Goal: Check status: Check status

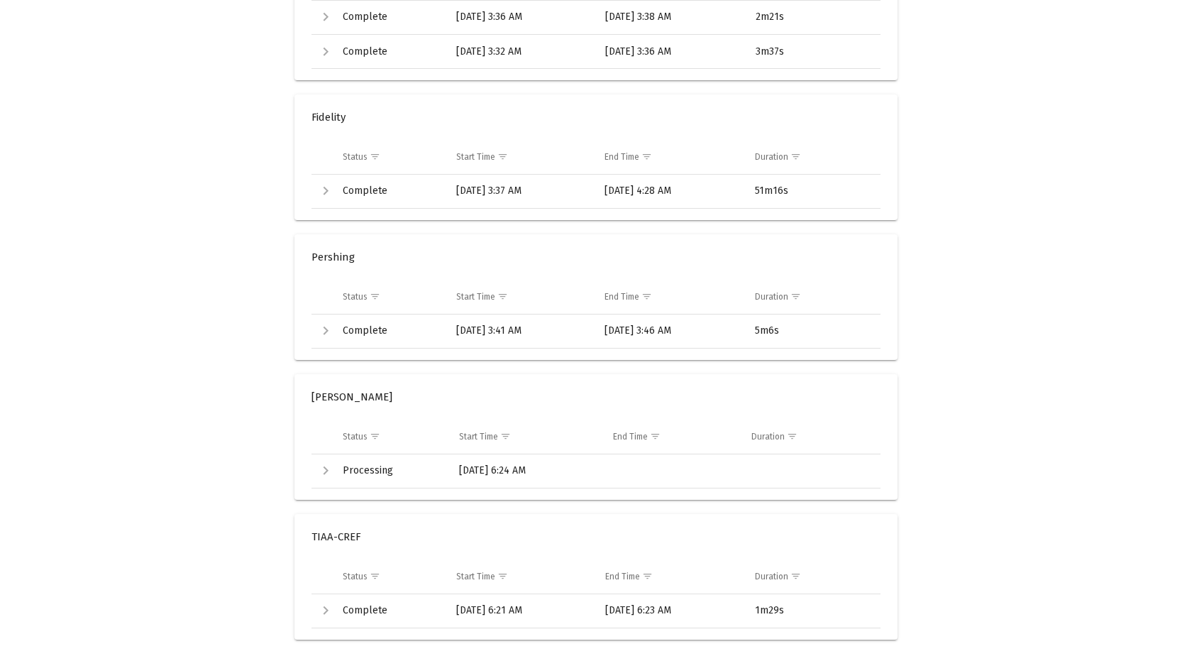
scroll to position [857, 0]
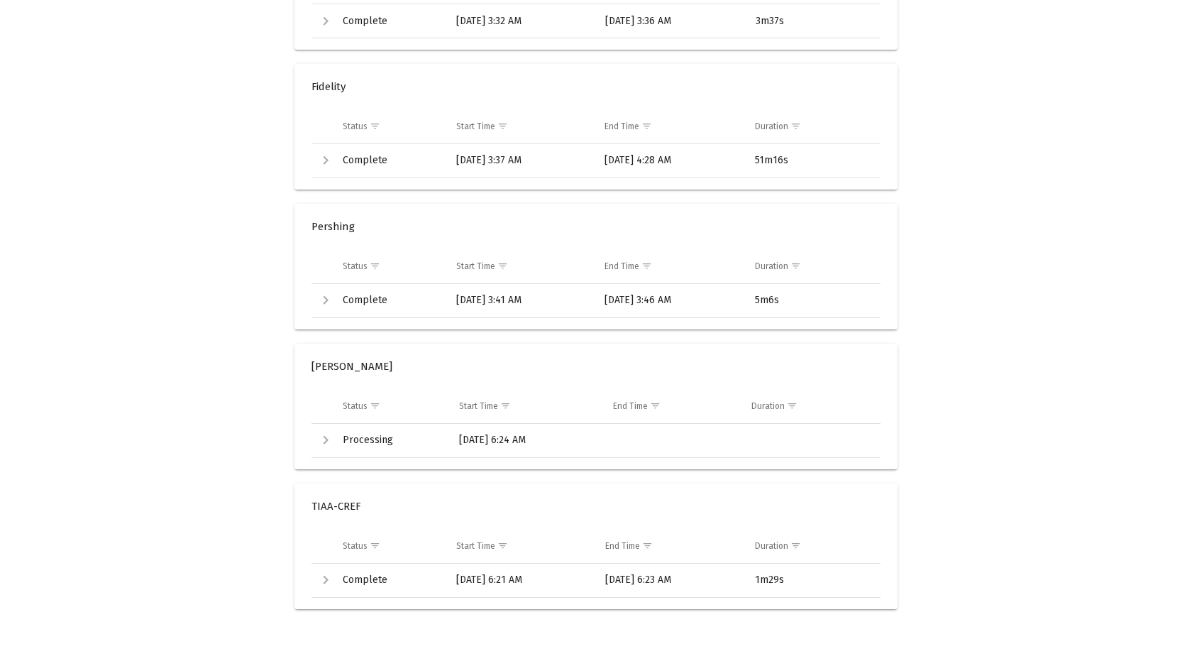
click at [330, 440] on div "Expand" at bounding box center [325, 439] width 17 height 17
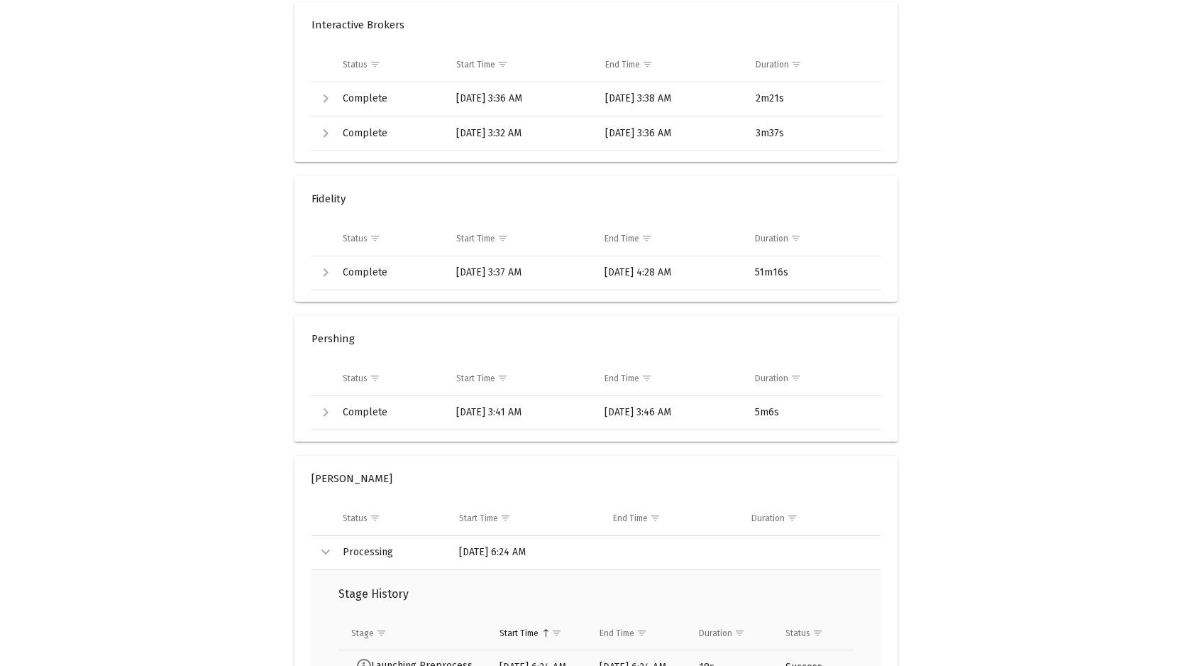
scroll to position [940, 0]
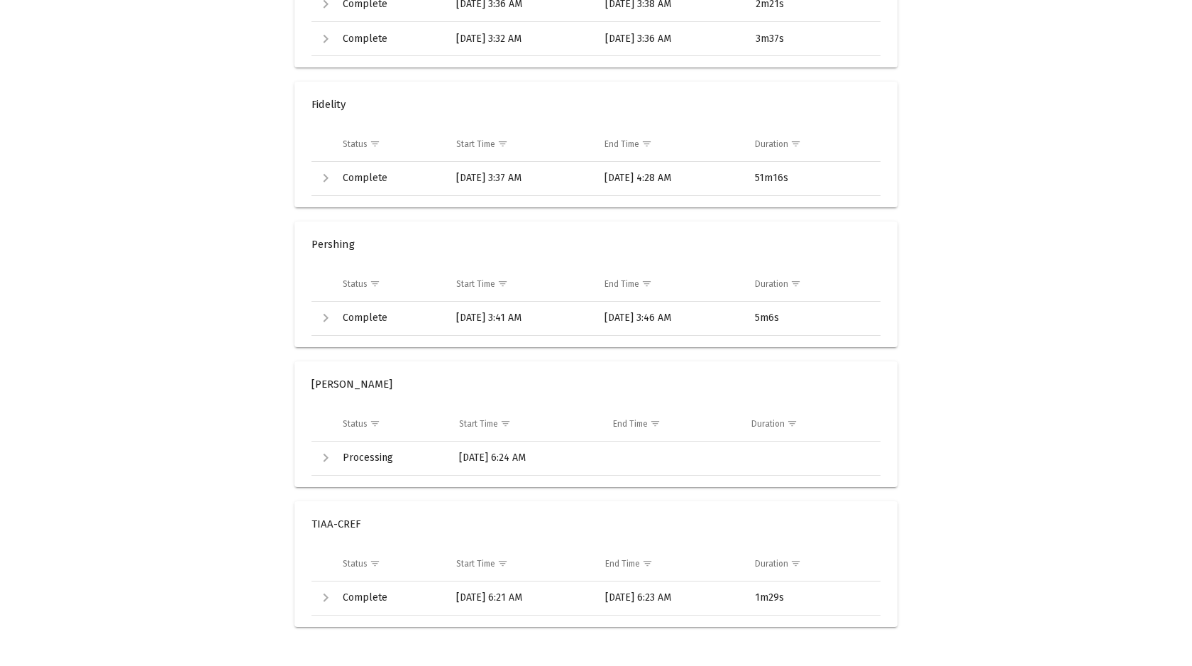
scroll to position [857, 0]
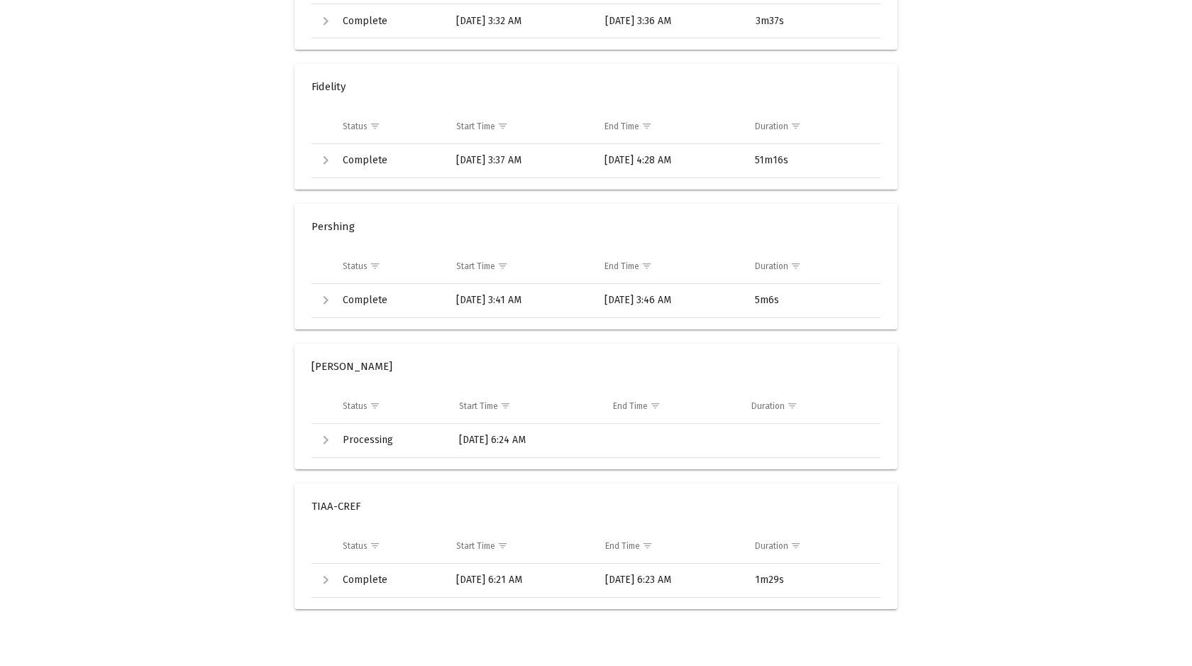
click at [327, 438] on div "Expand" at bounding box center [325, 439] width 17 height 17
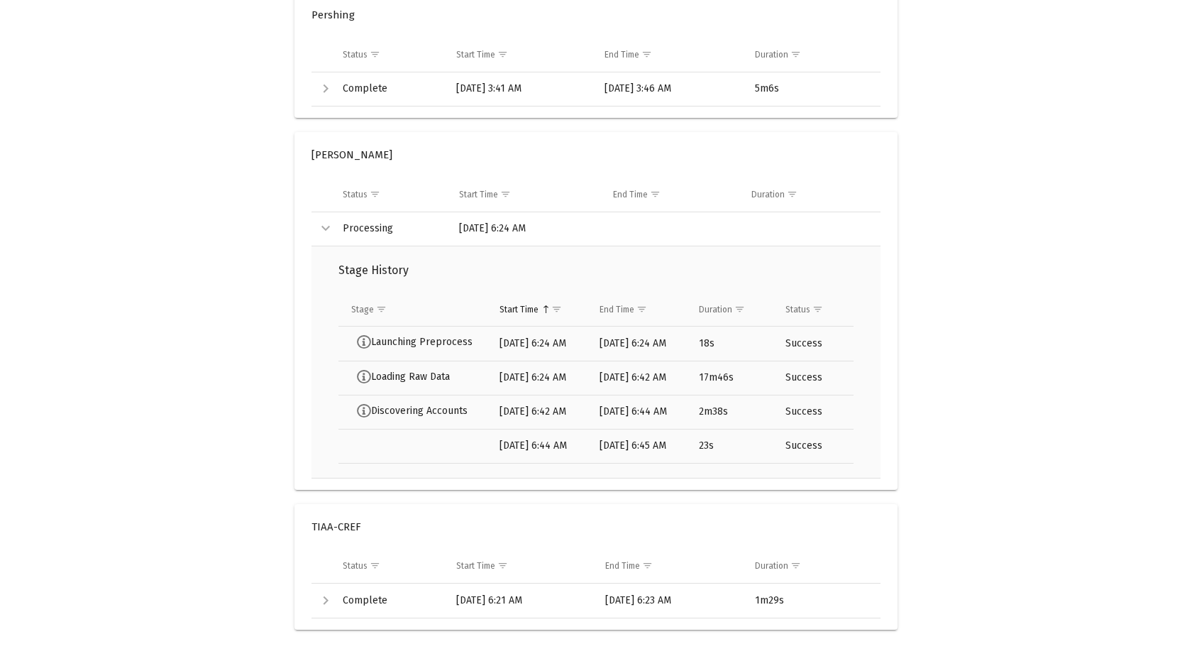
scroll to position [1089, 0]
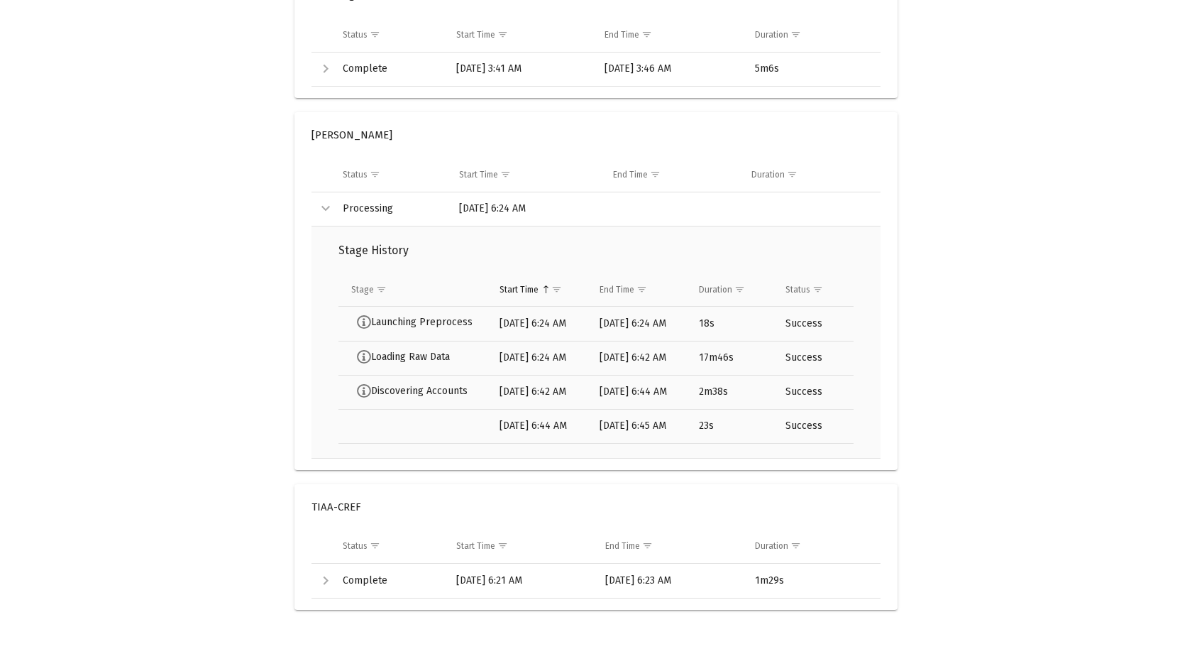
click at [324, 209] on div "Collapse" at bounding box center [325, 208] width 17 height 17
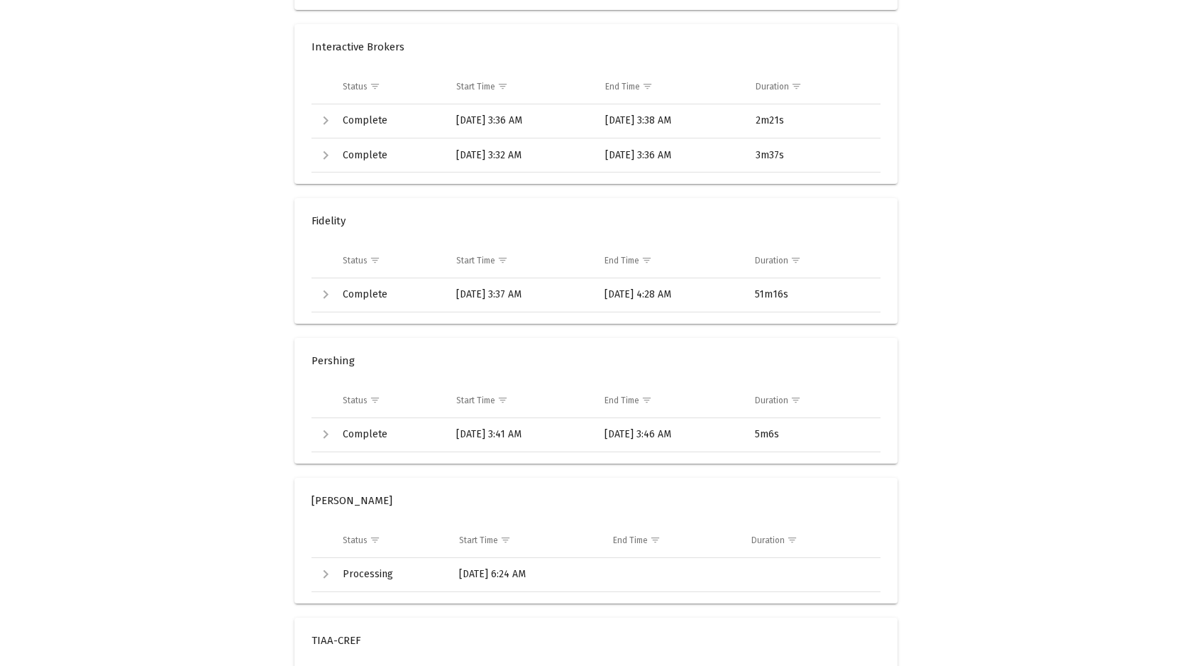
scroll to position [857, 0]
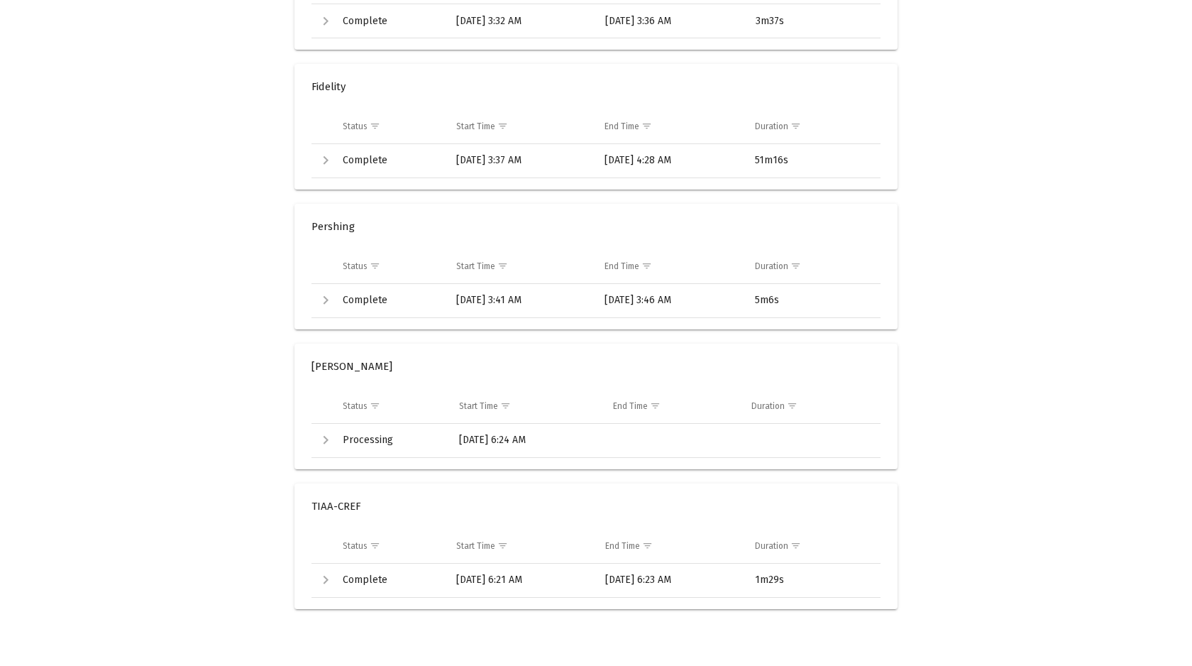
click at [324, 439] on div "Expand" at bounding box center [325, 439] width 17 height 17
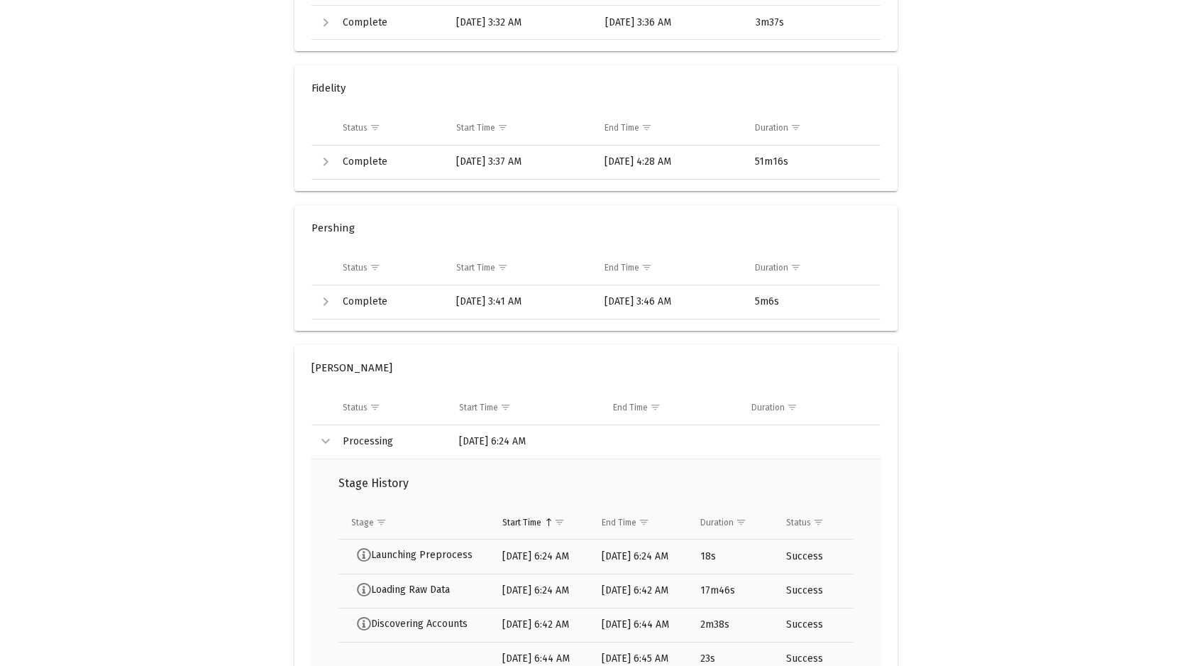
scroll to position [1089, 0]
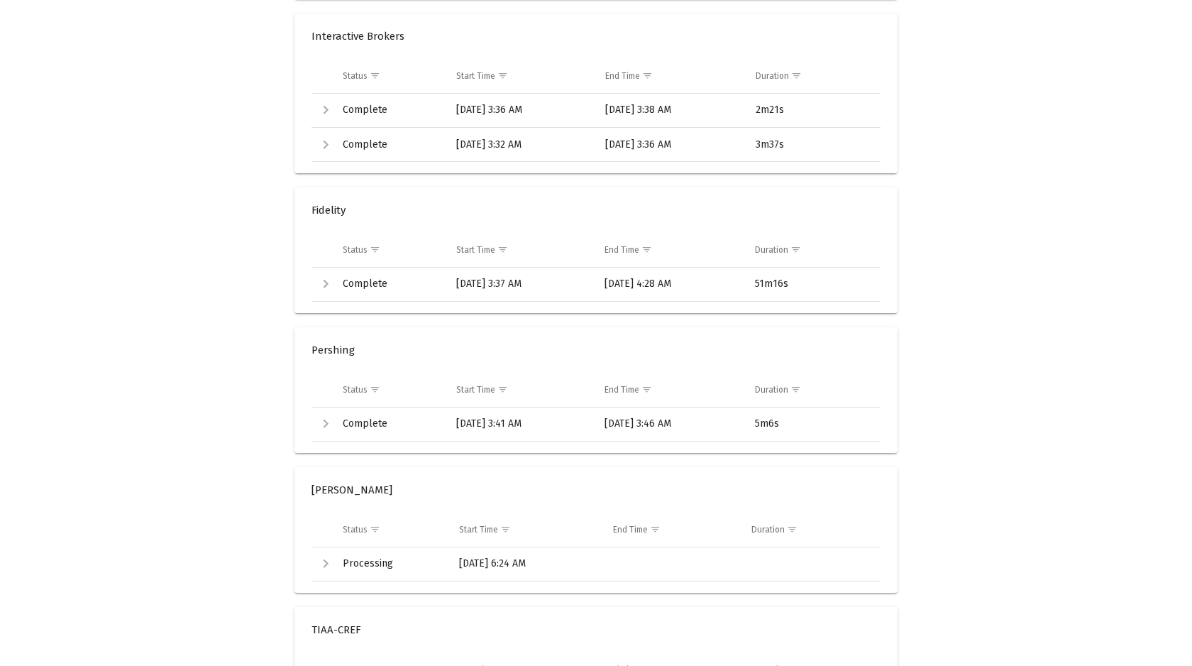
scroll to position [857, 0]
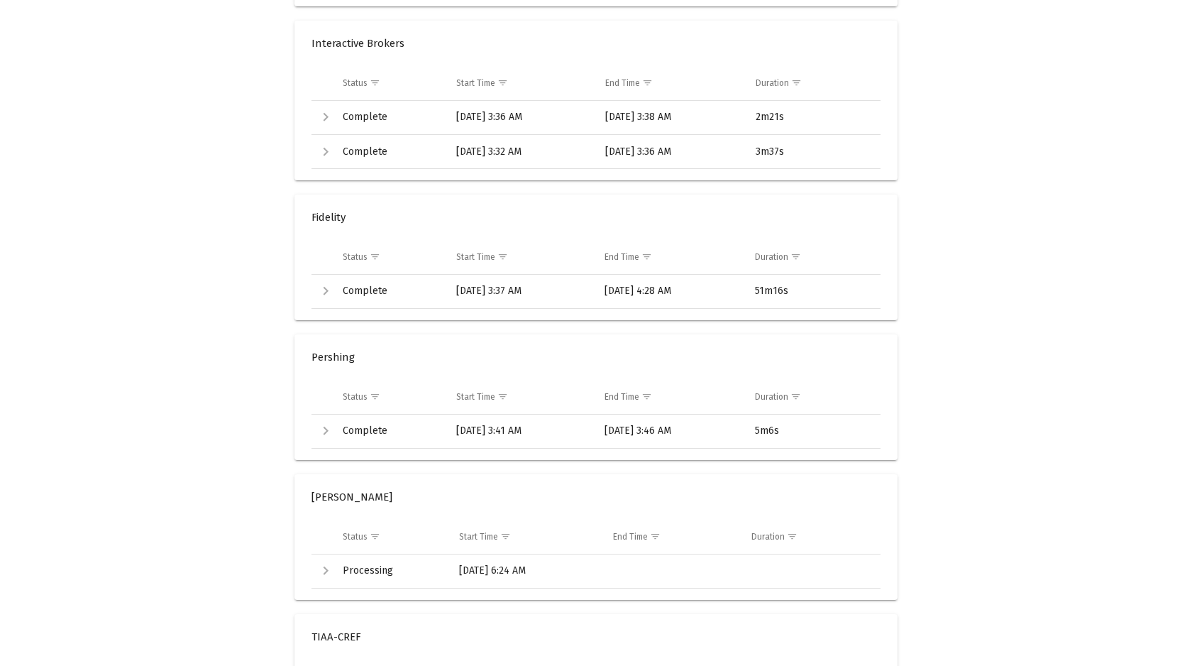
scroll to position [857, 0]
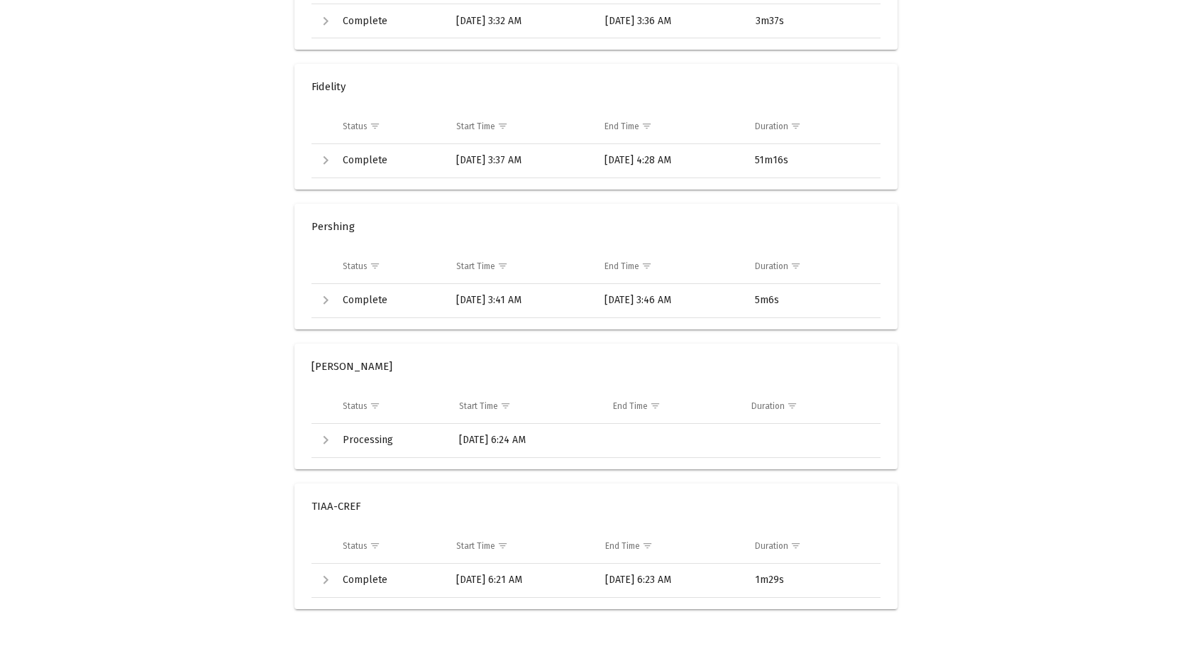
click at [321, 445] on div "Expand" at bounding box center [325, 439] width 17 height 17
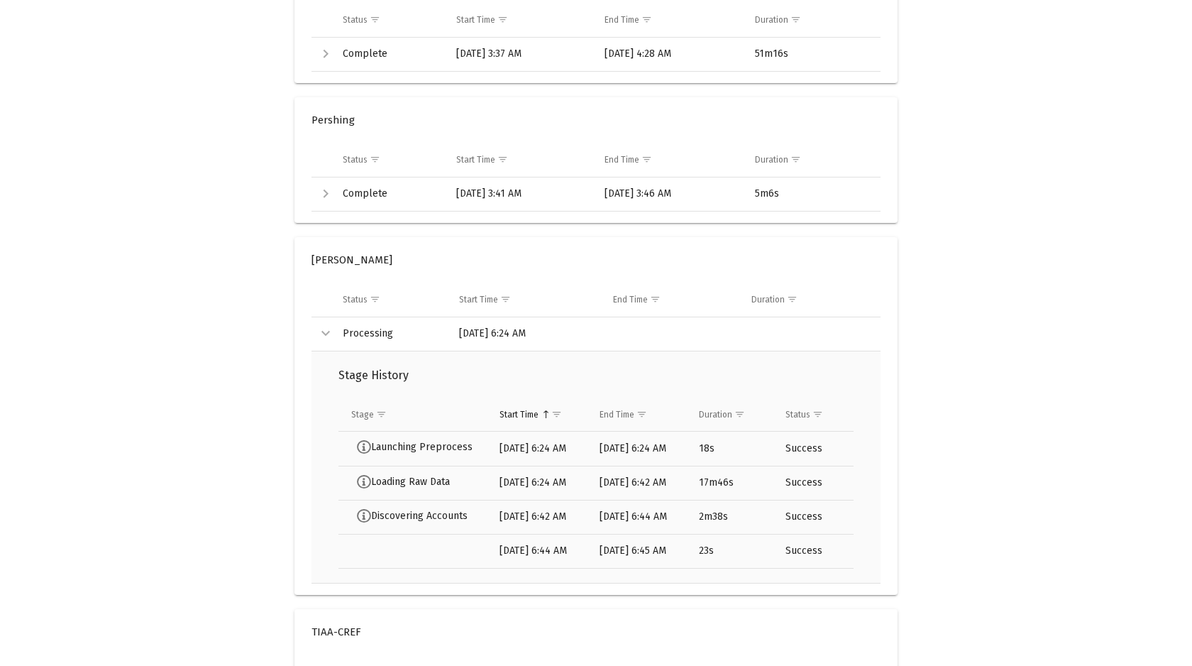
scroll to position [1057, 0]
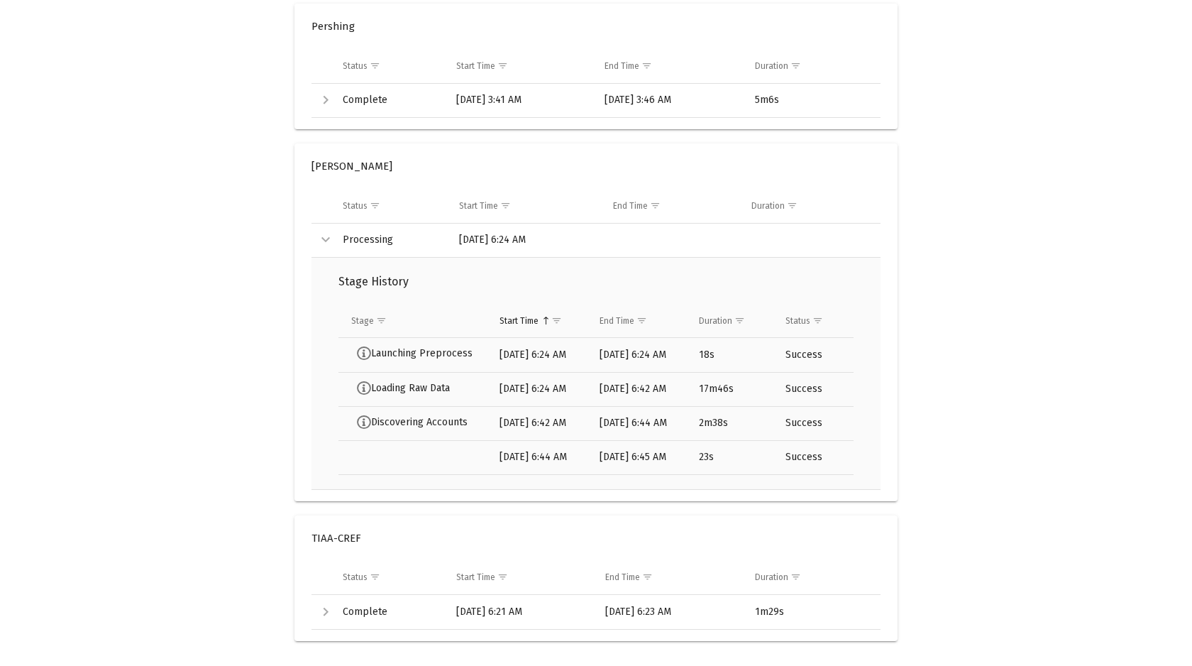
click at [326, 235] on div "Collapse" at bounding box center [325, 239] width 17 height 17
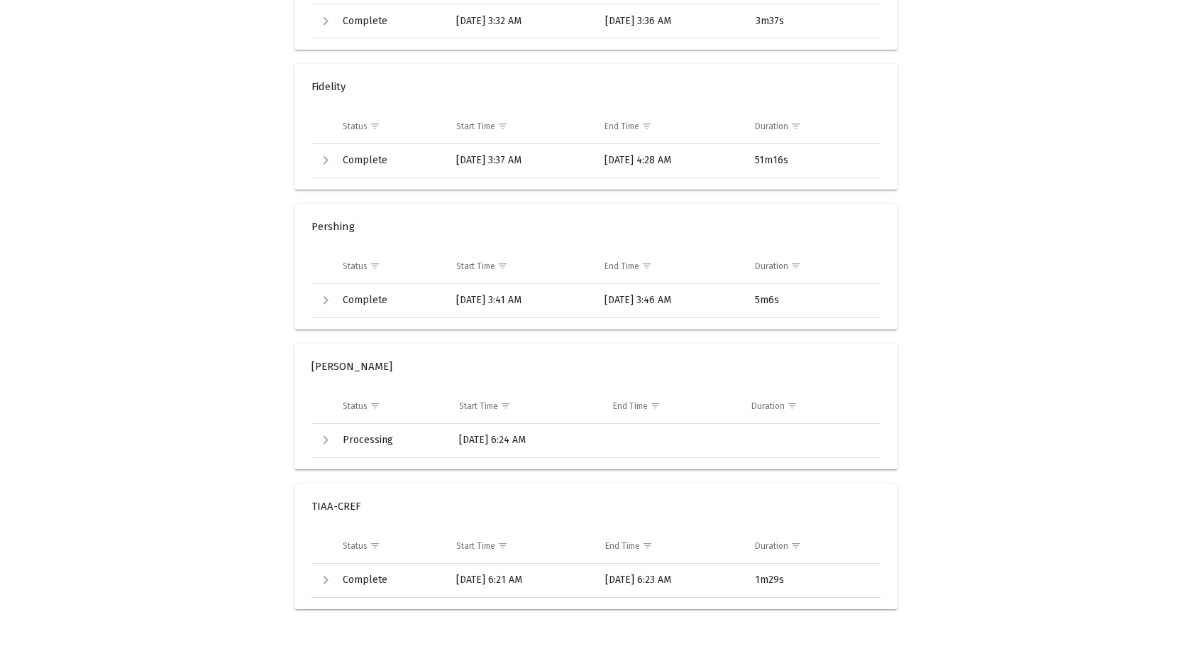
scroll to position [857, 0]
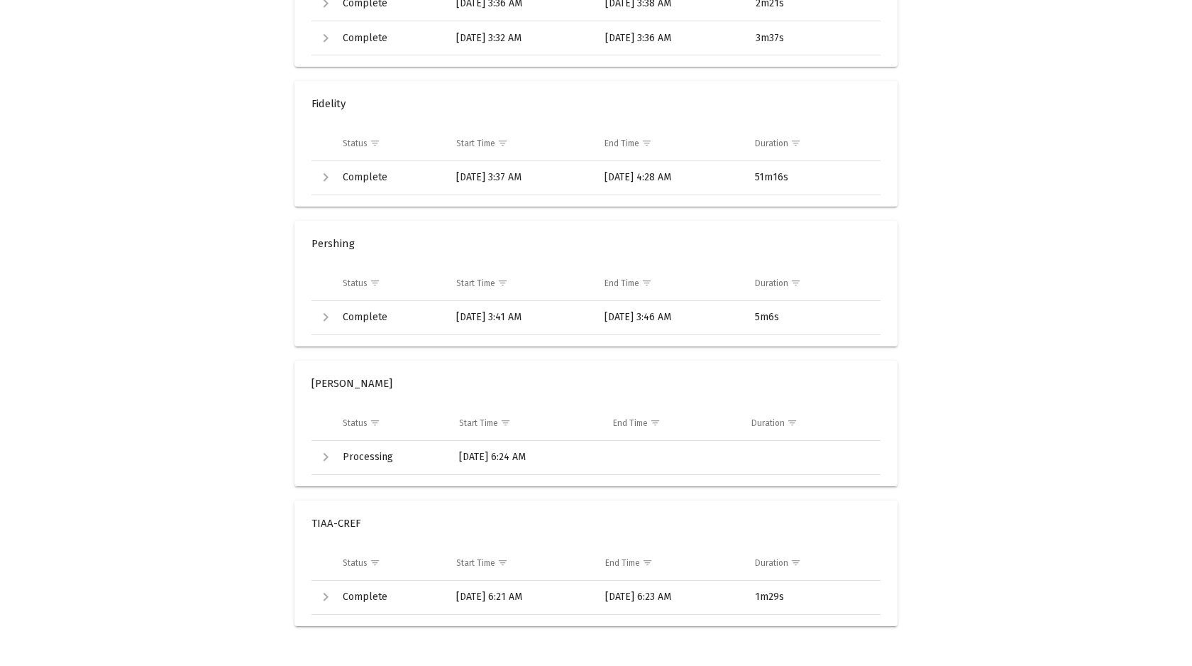
scroll to position [857, 0]
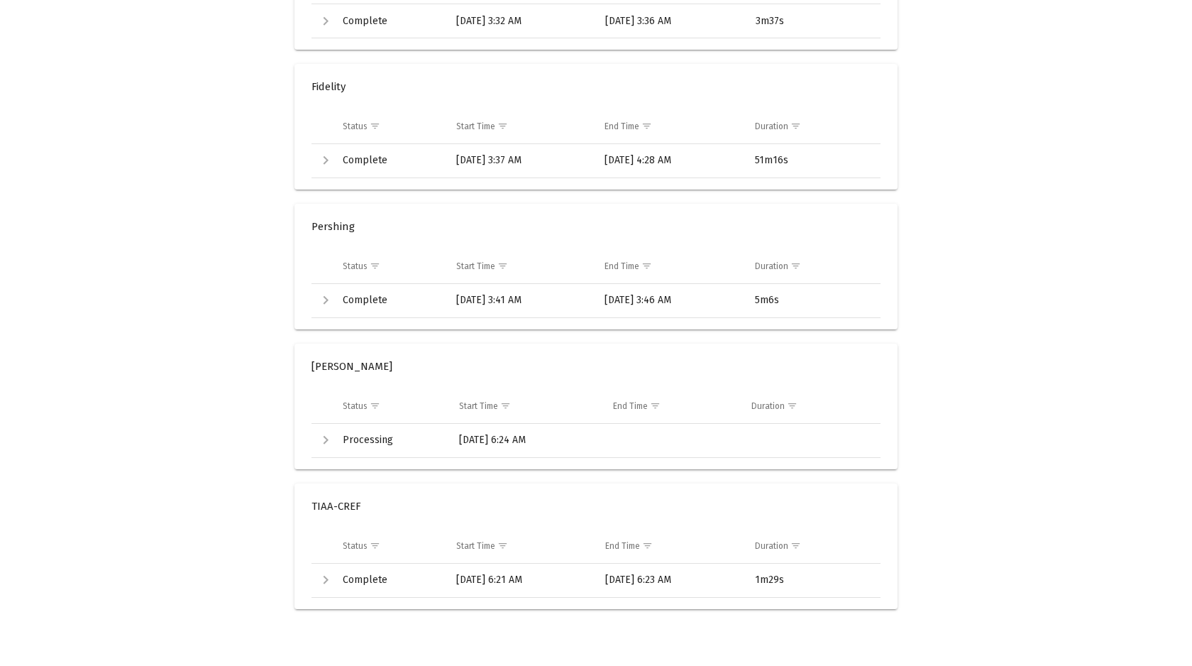
click at [333, 444] on td "Processing" at bounding box center [391, 441] width 116 height 34
click at [324, 439] on div "Expand" at bounding box center [325, 439] width 17 height 17
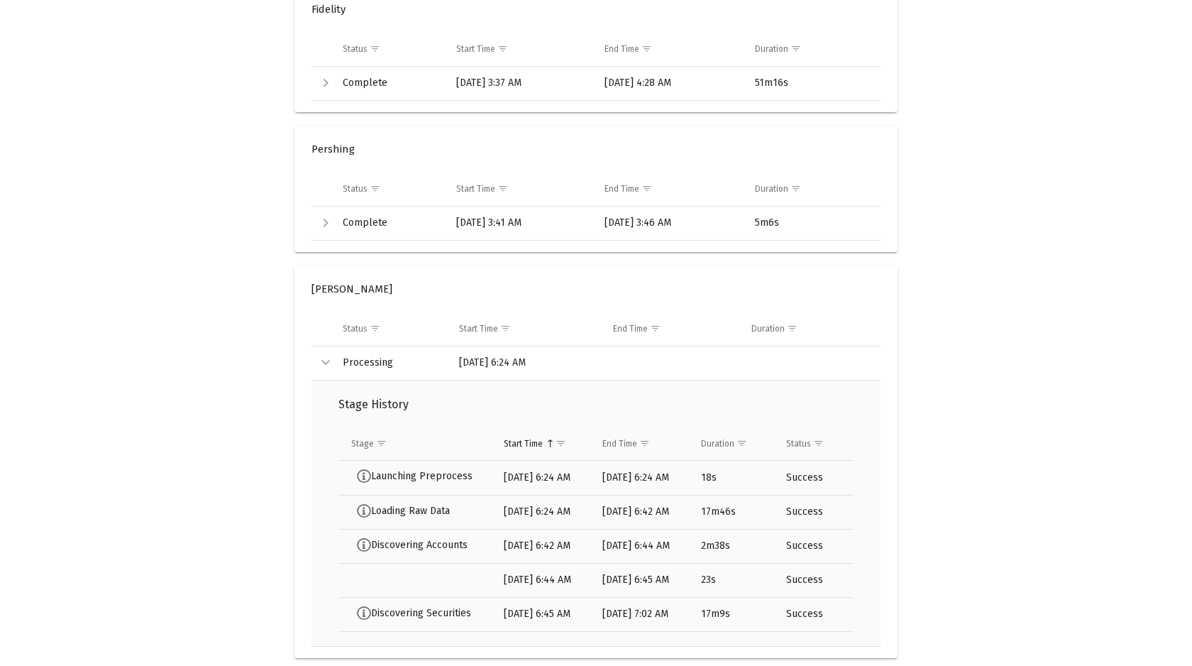
scroll to position [1038, 0]
